Goal: Find specific page/section: Find specific page/section

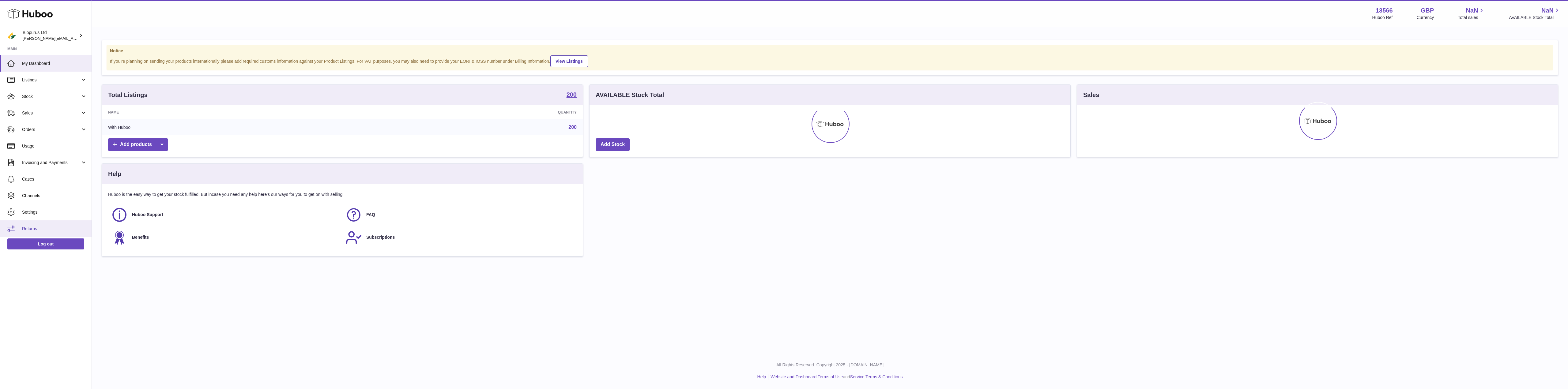
click at [29, 230] on span "Returns" at bounding box center [54, 229] width 65 height 6
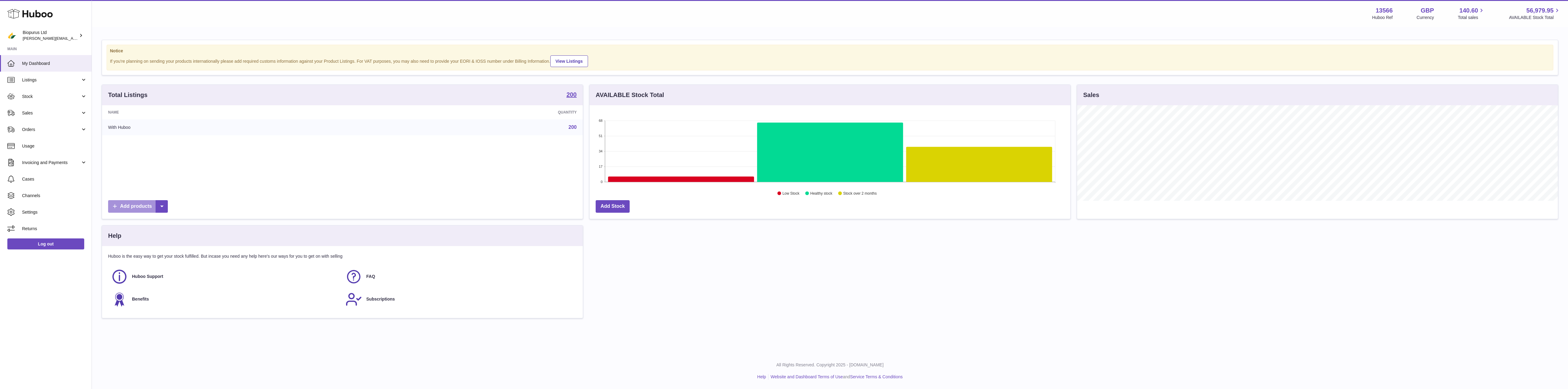
scroll to position [96, 481]
click at [28, 229] on span "Returns" at bounding box center [54, 229] width 65 height 6
